Goal: Navigation & Orientation: Find specific page/section

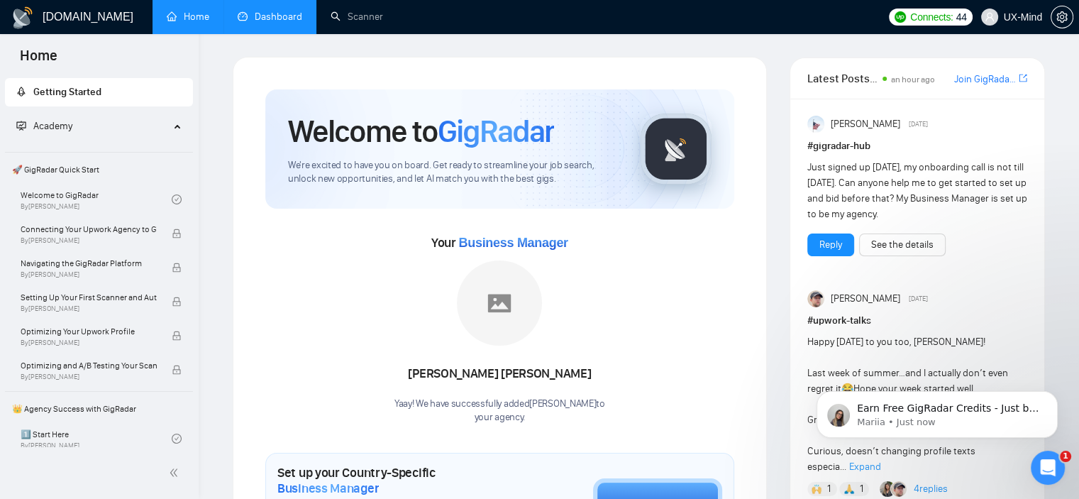
click at [268, 11] on link "Dashboard" at bounding box center [270, 17] width 65 height 12
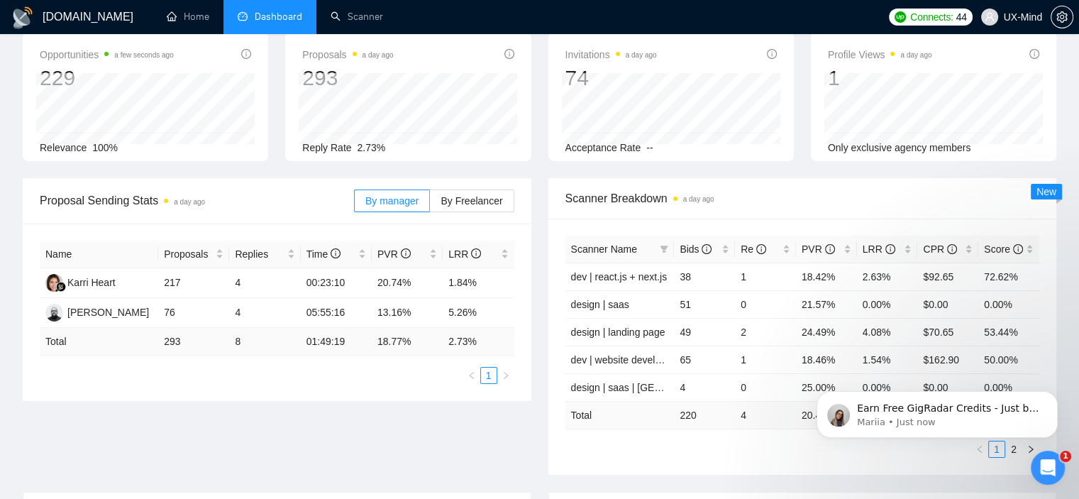
scroll to position [58, 0]
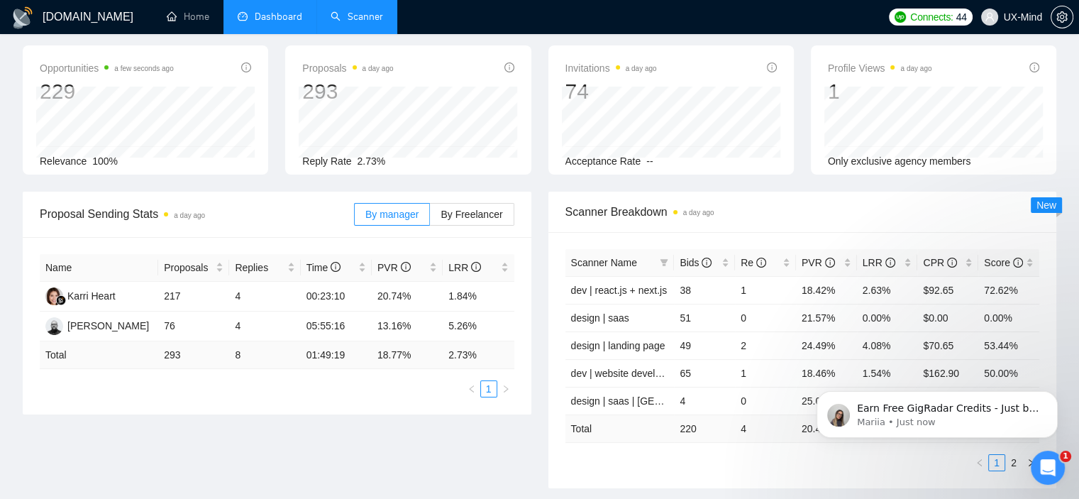
click at [371, 23] on link "Scanner" at bounding box center [357, 17] width 53 height 12
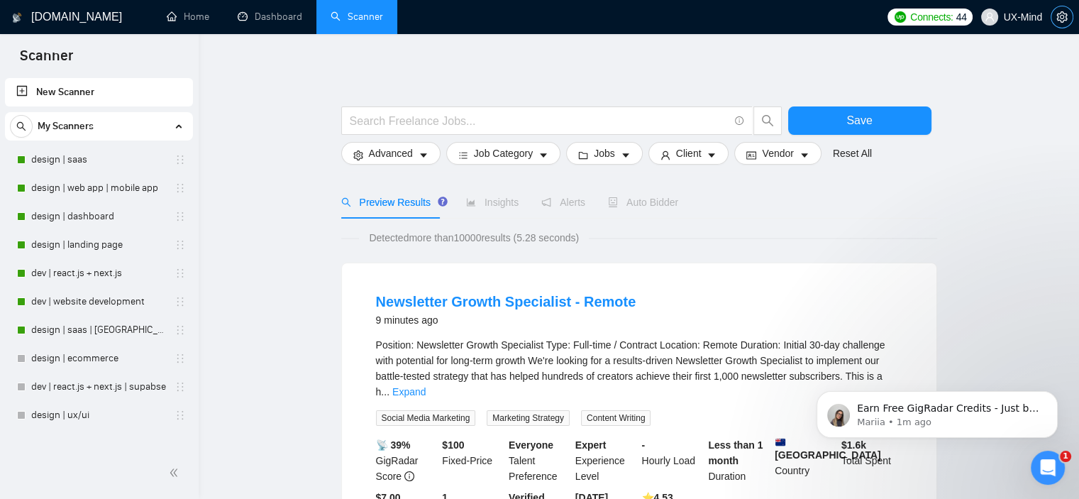
click at [1062, 16] on icon "setting" at bounding box center [1062, 16] width 11 height 11
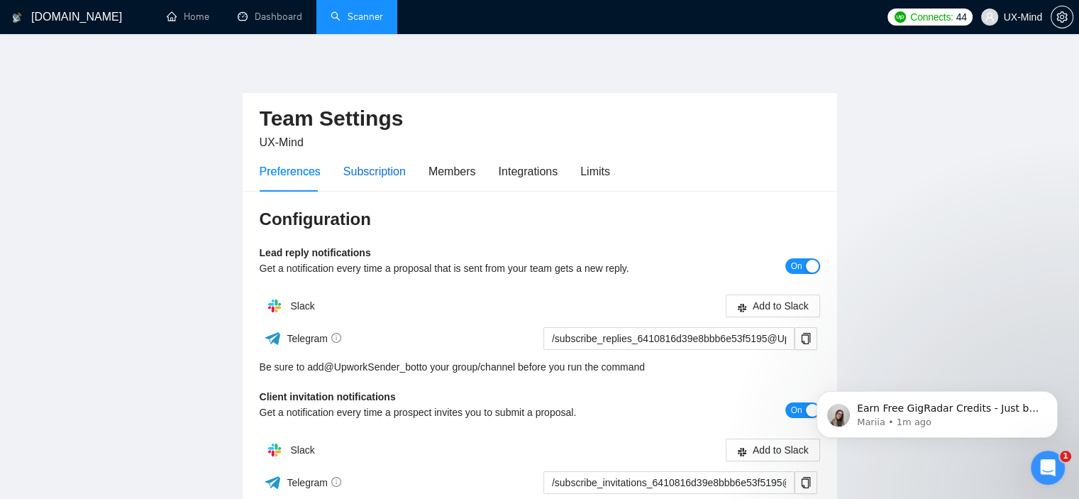
click at [385, 173] on div "Subscription" at bounding box center [374, 171] width 62 height 18
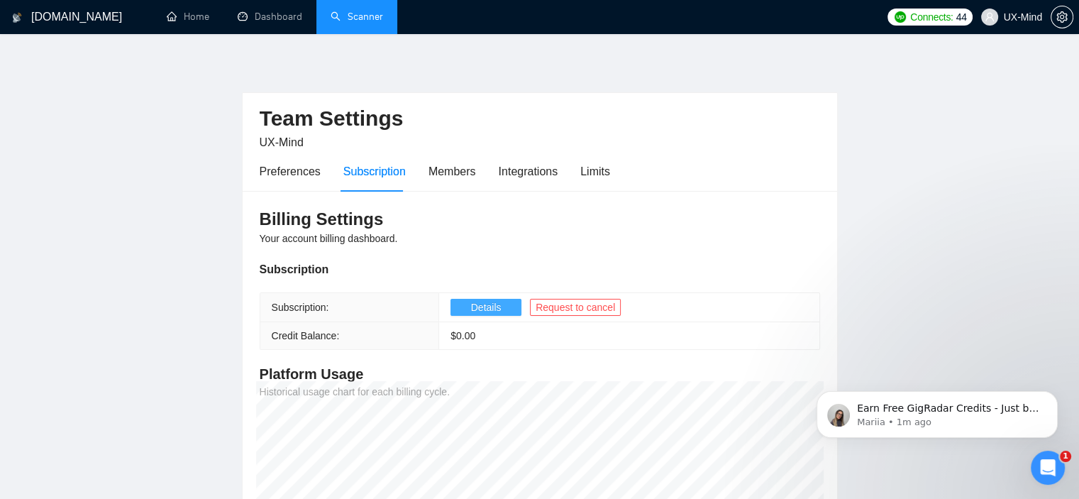
click at [505, 303] on button "Details" at bounding box center [486, 307] width 71 height 17
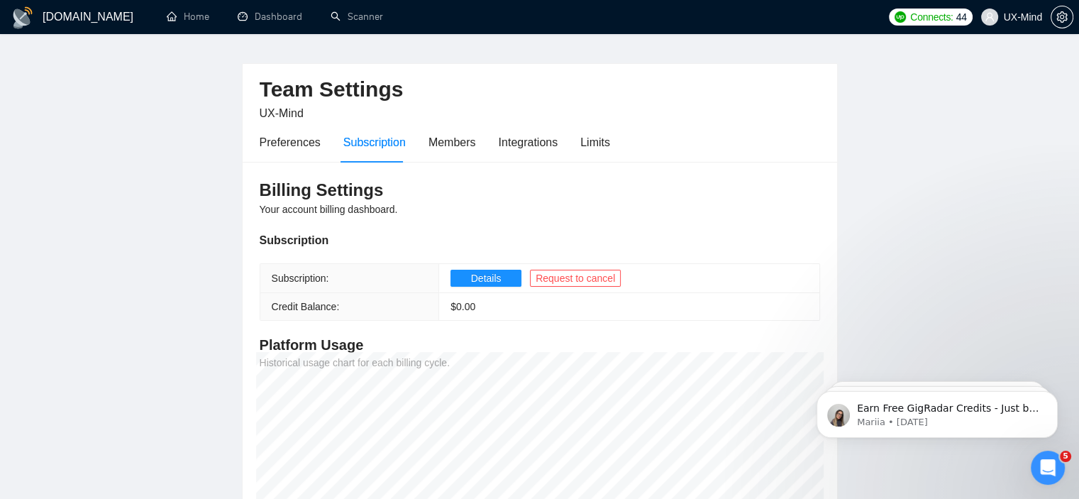
scroll to position [26, 0]
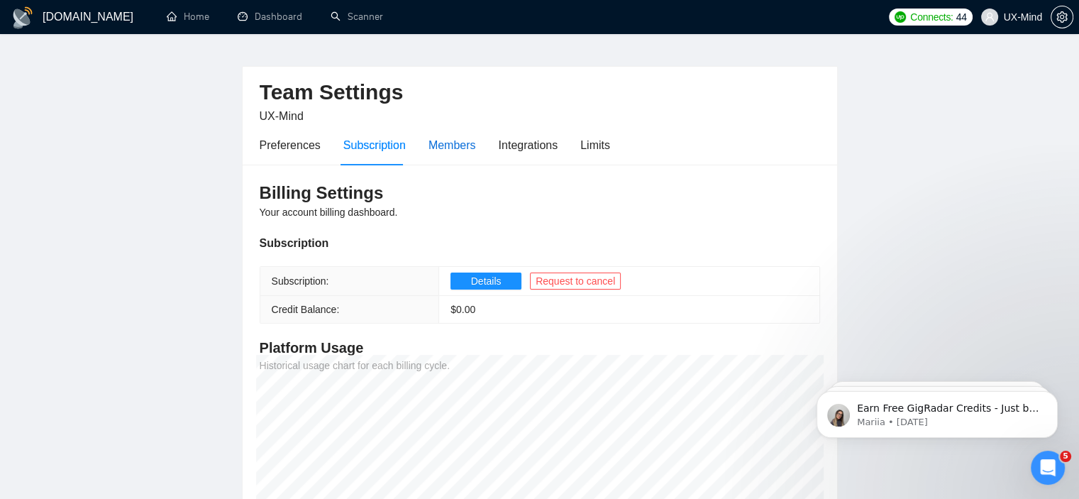
click at [453, 138] on div "Members" at bounding box center [453, 145] width 48 height 18
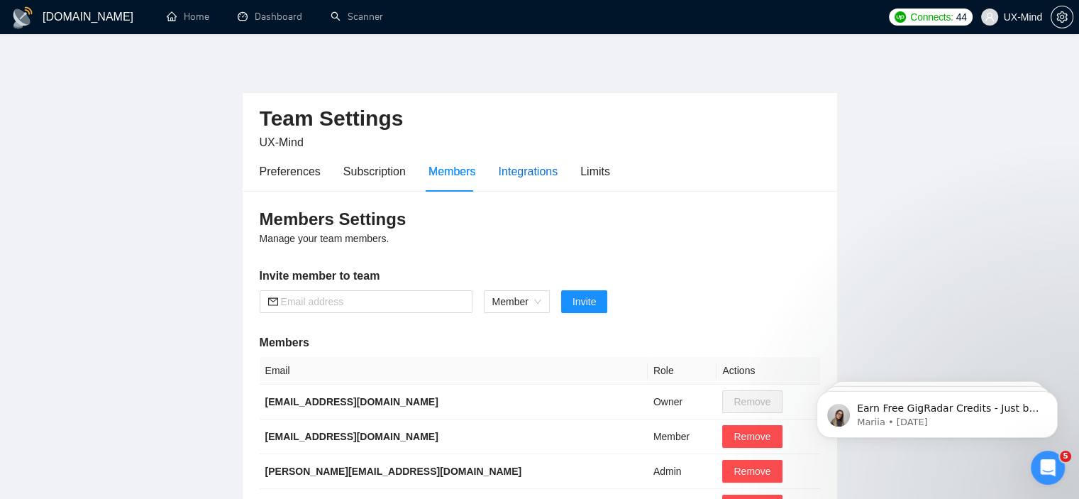
click at [518, 177] on div "Integrations" at bounding box center [529, 171] width 60 height 18
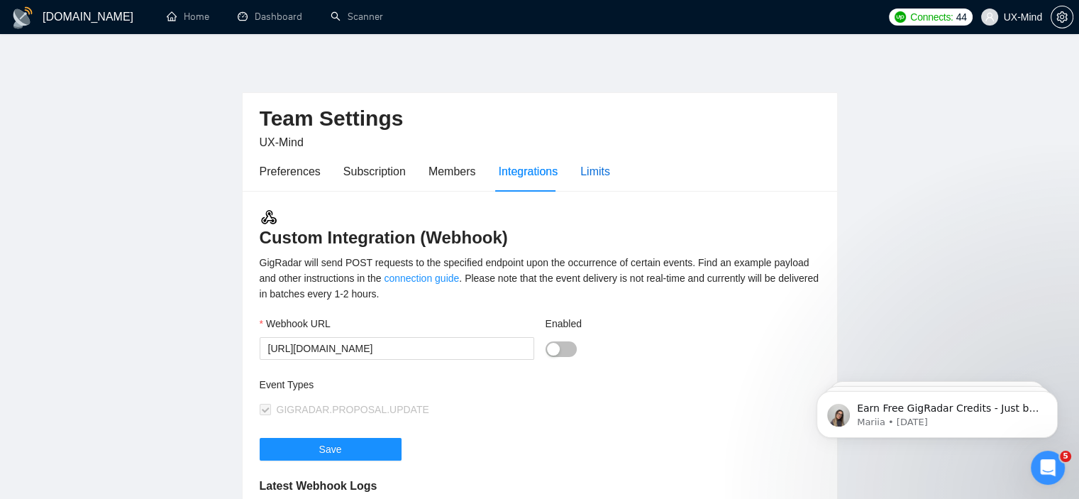
click at [592, 169] on div "Limits" at bounding box center [595, 171] width 30 height 18
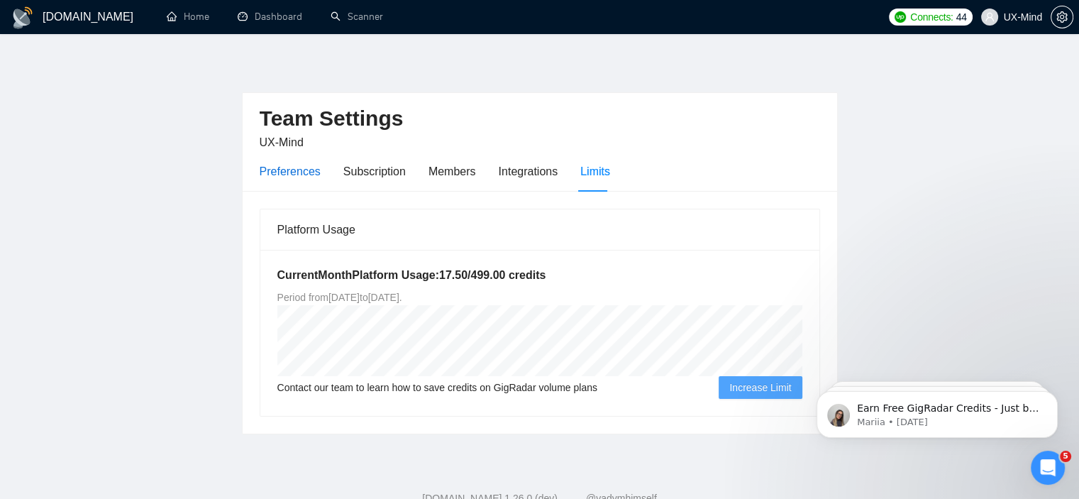
click at [277, 173] on div "Preferences" at bounding box center [290, 171] width 61 height 18
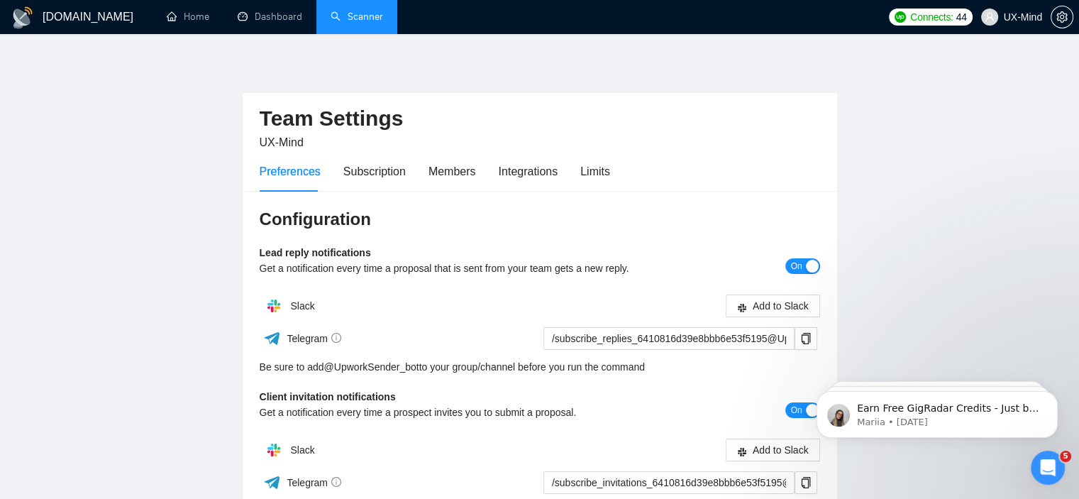
click at [349, 21] on link "Scanner" at bounding box center [357, 17] width 53 height 12
